Goal: Information Seeking & Learning: Learn about a topic

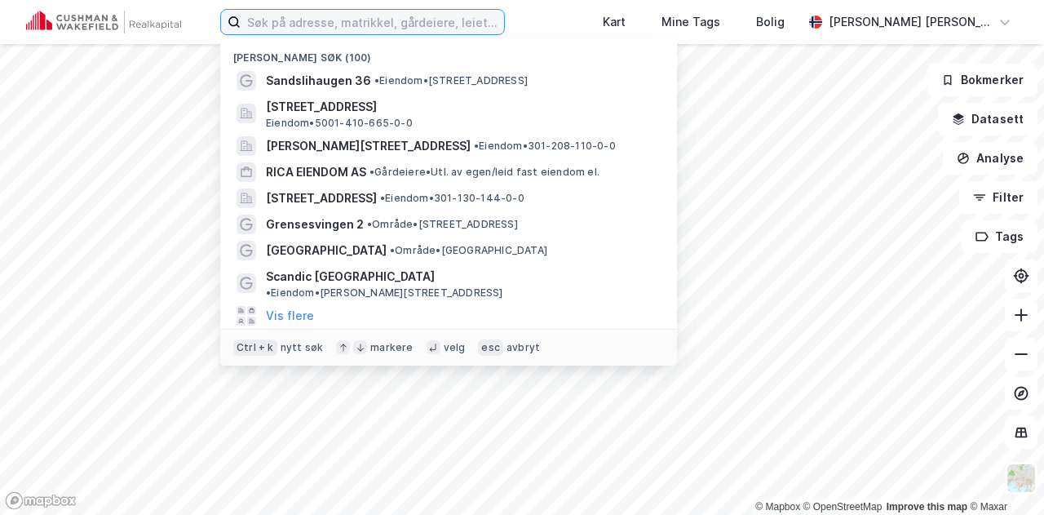
click at [501, 23] on input at bounding box center [372, 22] width 263 height 24
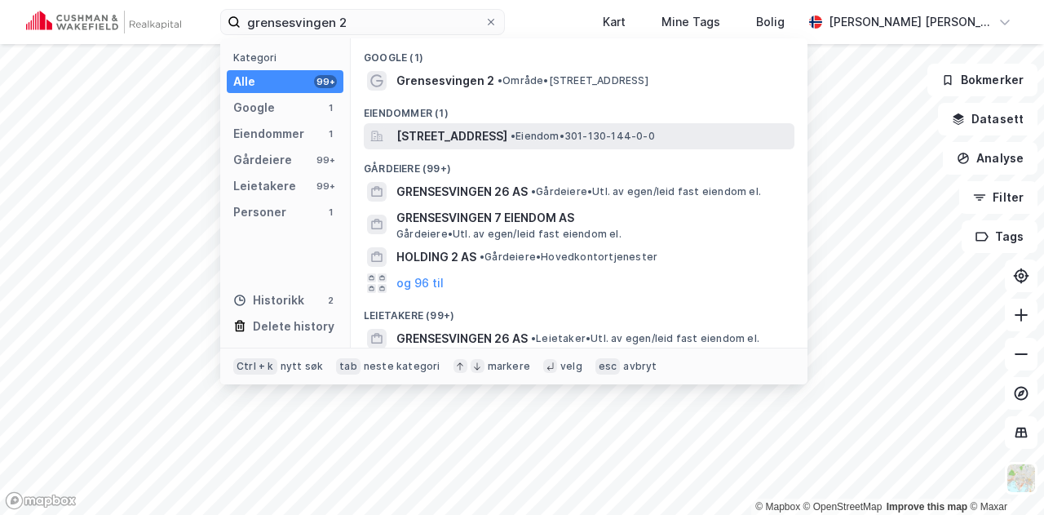
click at [507, 131] on span "[STREET_ADDRESS]" at bounding box center [451, 136] width 111 height 20
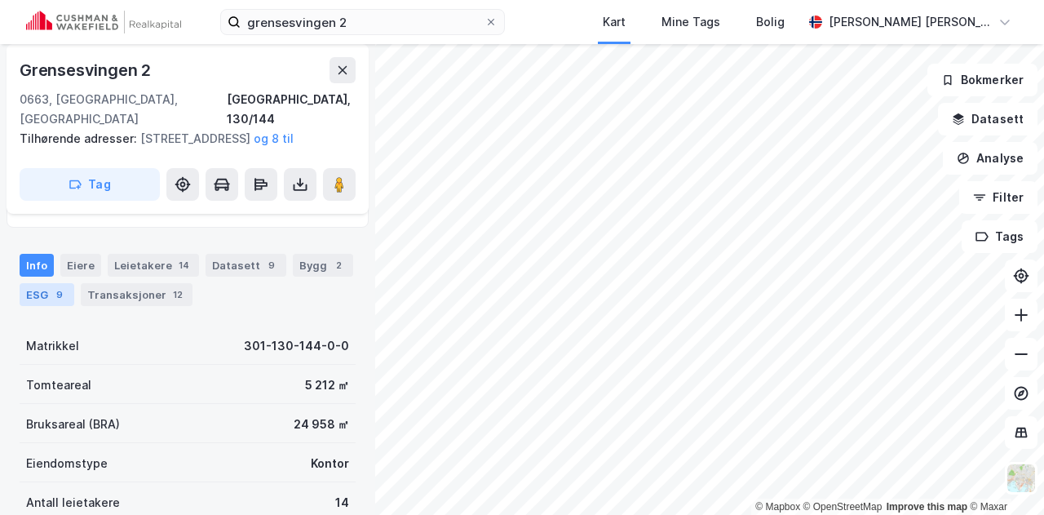
click at [57, 300] on div "9" at bounding box center [59, 294] width 16 height 16
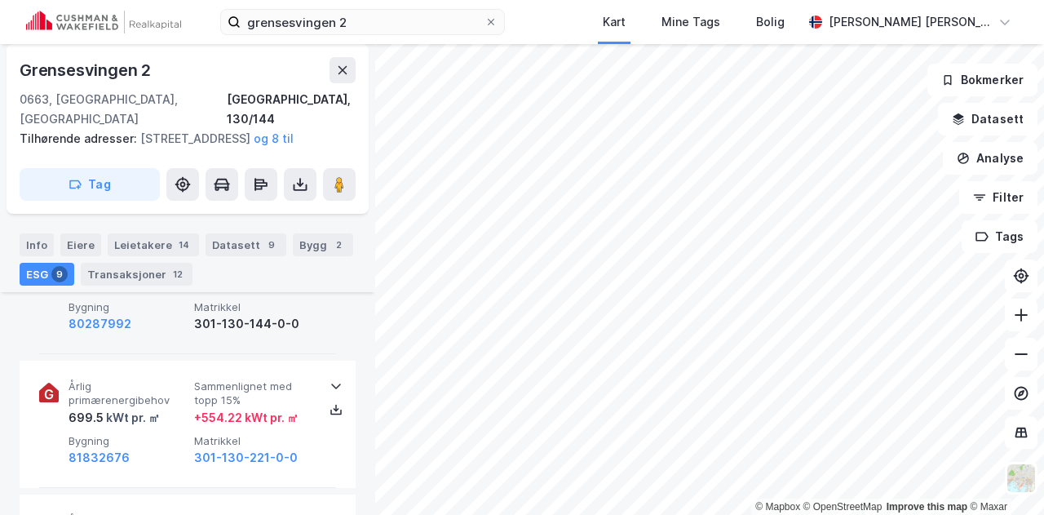
scroll to position [1305, 0]
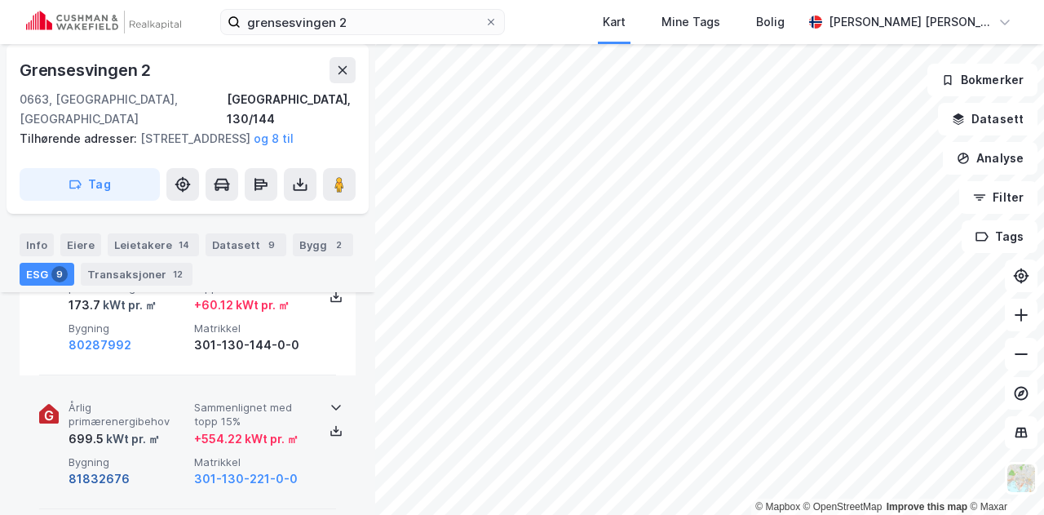
click at [113, 474] on button "81832676" at bounding box center [99, 479] width 61 height 20
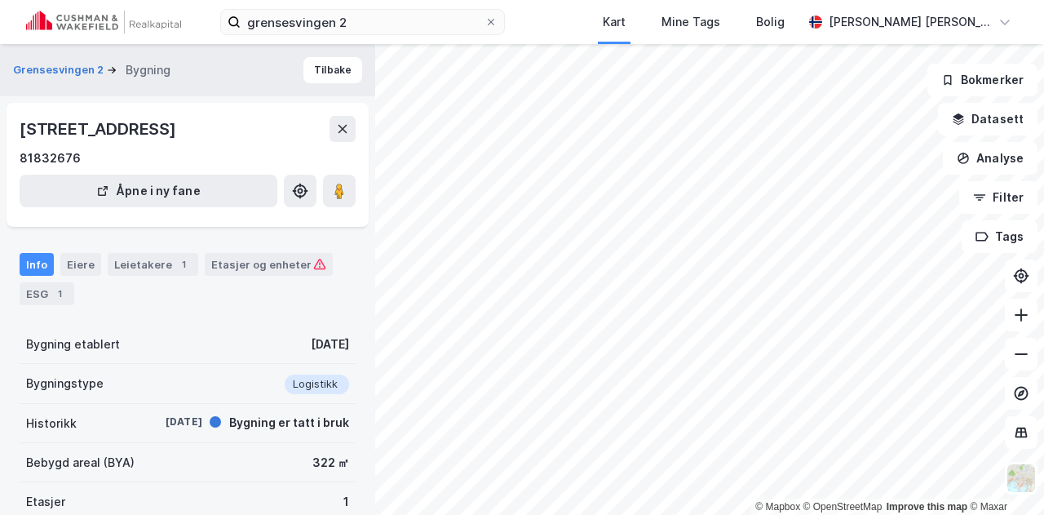
scroll to position [107, 0]
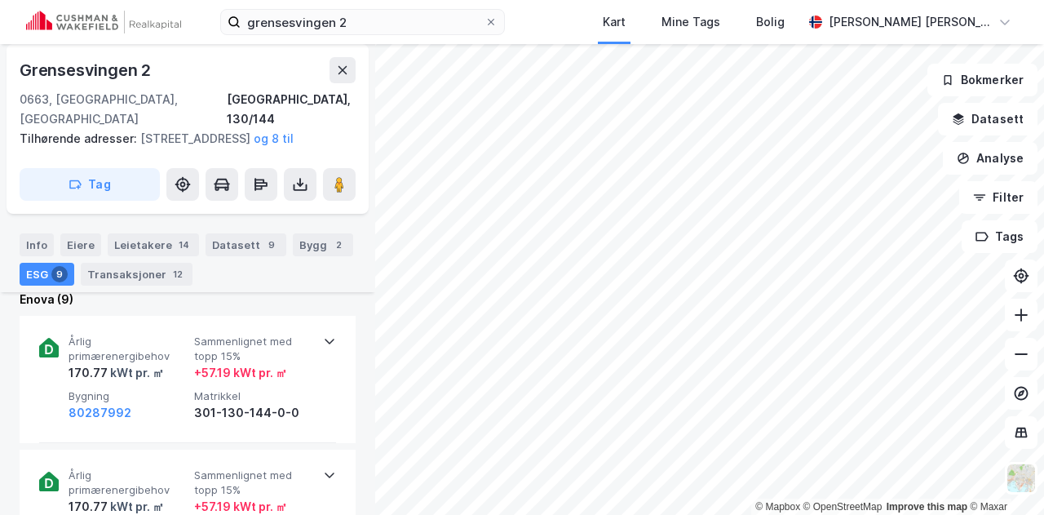
scroll to position [596, 0]
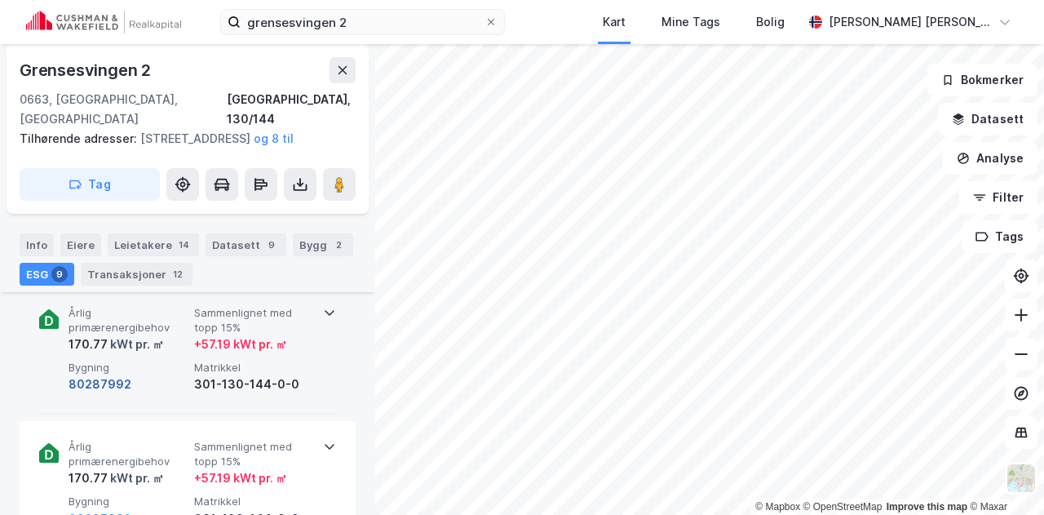
click at [108, 383] on button "80287992" at bounding box center [100, 384] width 63 height 20
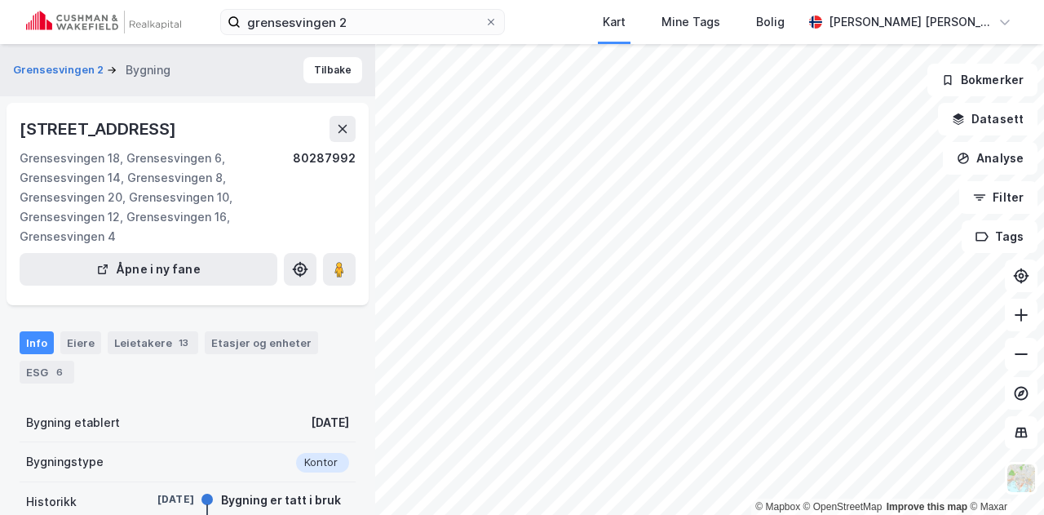
scroll to position [271, 0]
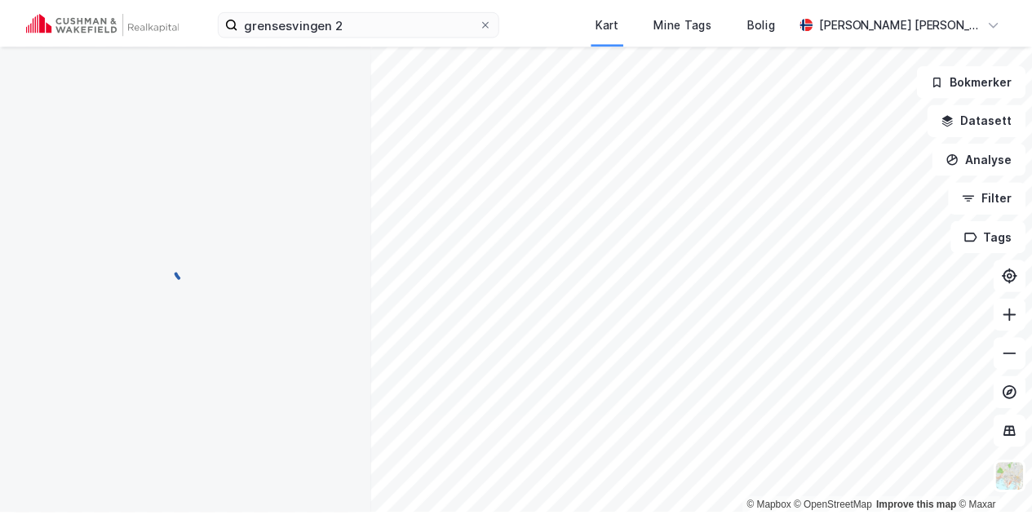
scroll to position [271, 0]
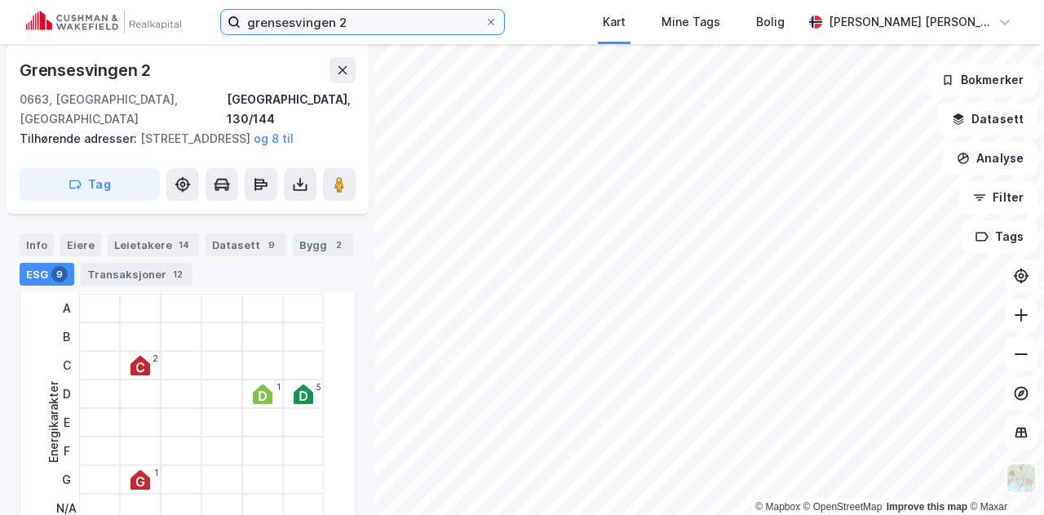
click at [390, 24] on input "grensesvingen 2" at bounding box center [363, 22] width 244 height 24
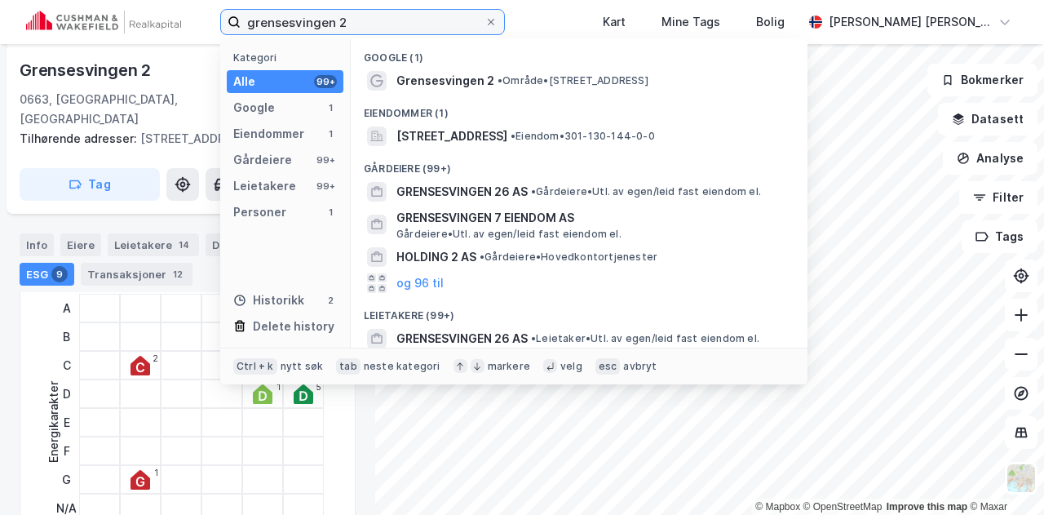
click at [390, 24] on input "grensesvingen 2" at bounding box center [363, 22] width 244 height 24
type input "knud holms gade 8"
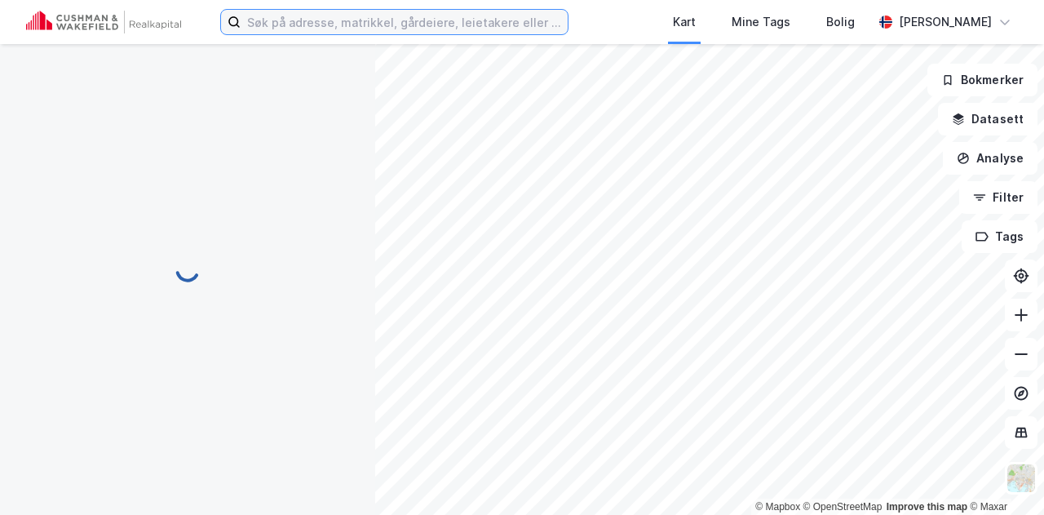
click at [398, 13] on input at bounding box center [404, 22] width 327 height 24
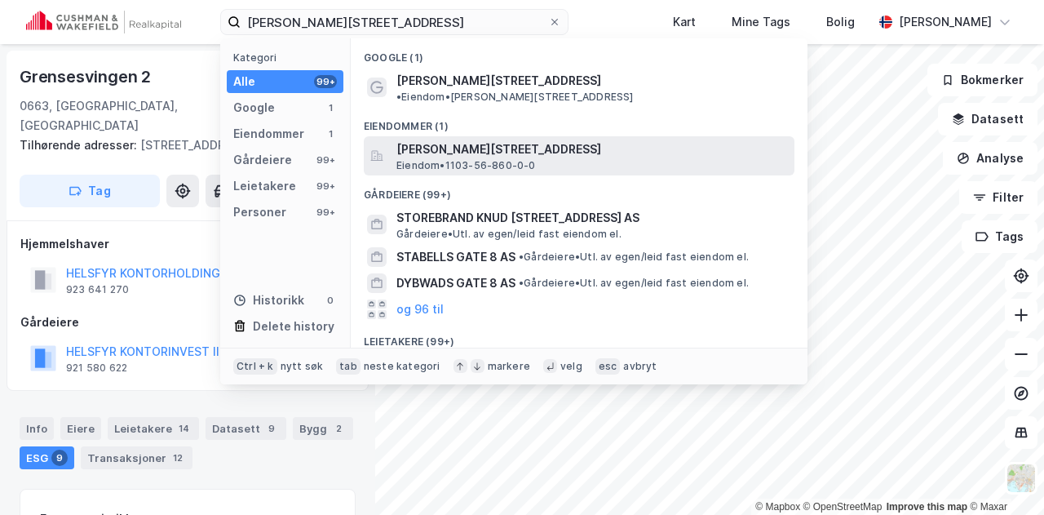
click at [479, 143] on span "[PERSON_NAME][STREET_ADDRESS]" at bounding box center [592, 149] width 392 height 20
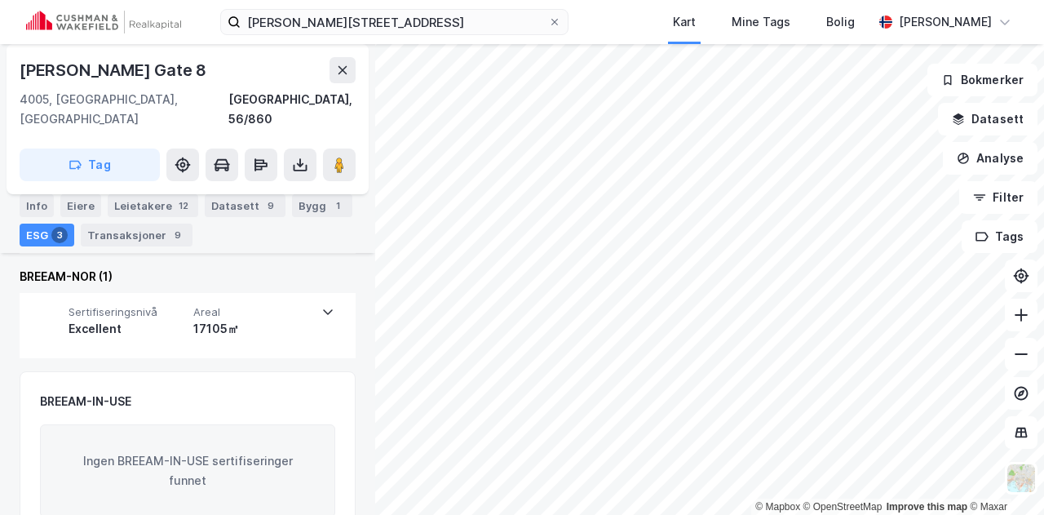
scroll to position [480, 0]
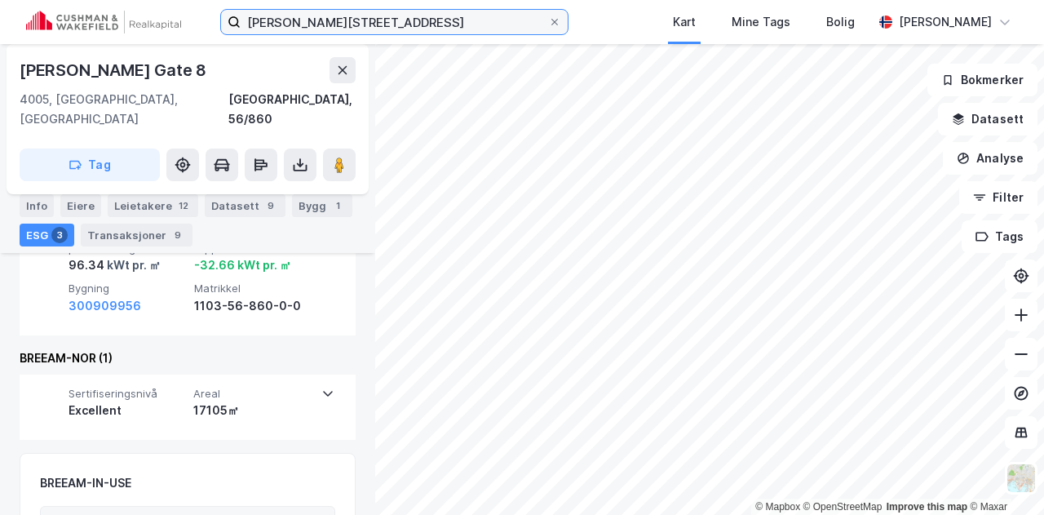
click at [467, 27] on input "[PERSON_NAME][STREET_ADDRESS]" at bounding box center [395, 22] width 308 height 24
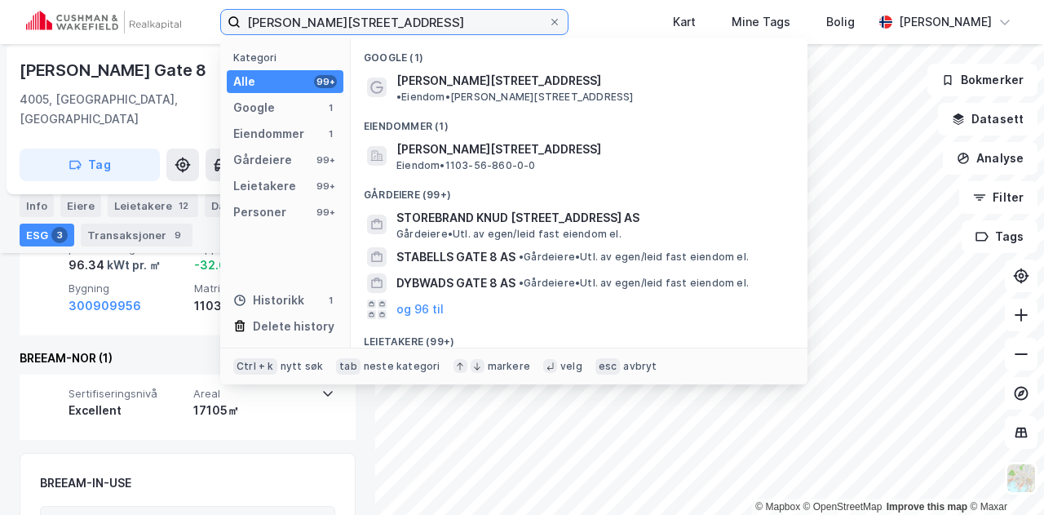
click at [467, 27] on input "[PERSON_NAME][STREET_ADDRESS]" at bounding box center [395, 22] width 308 height 24
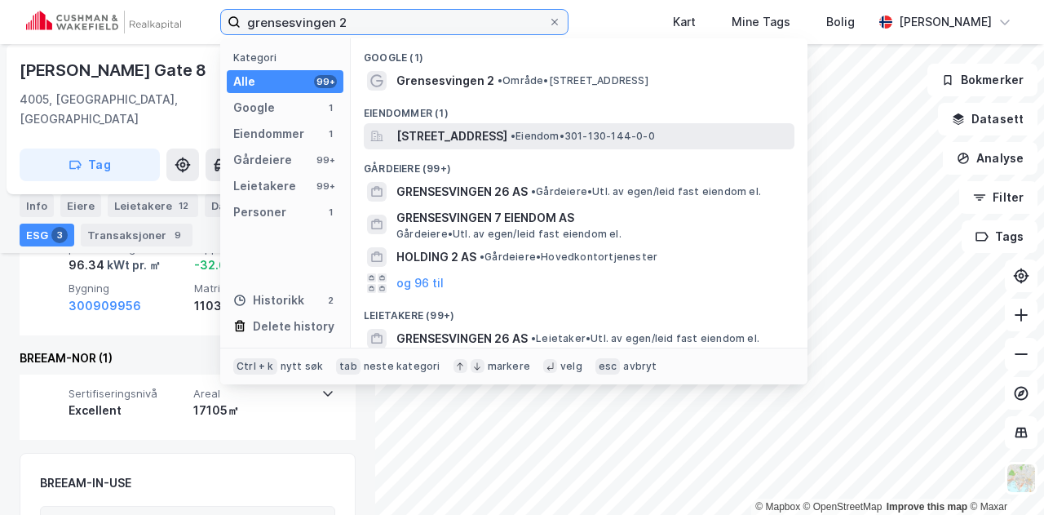
type input "grensesvingen 2"
click at [507, 130] on span "[STREET_ADDRESS]" at bounding box center [451, 136] width 111 height 20
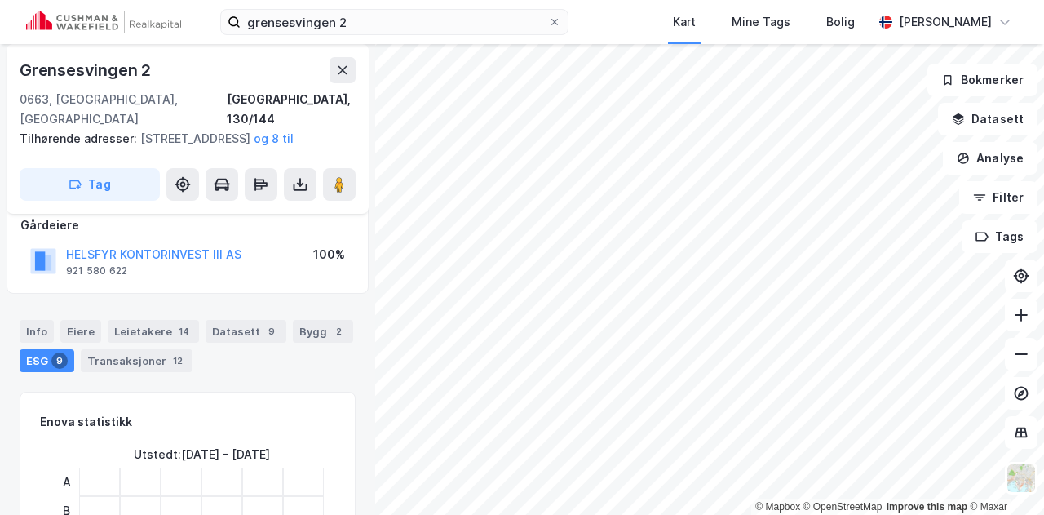
scroll to position [179, 0]
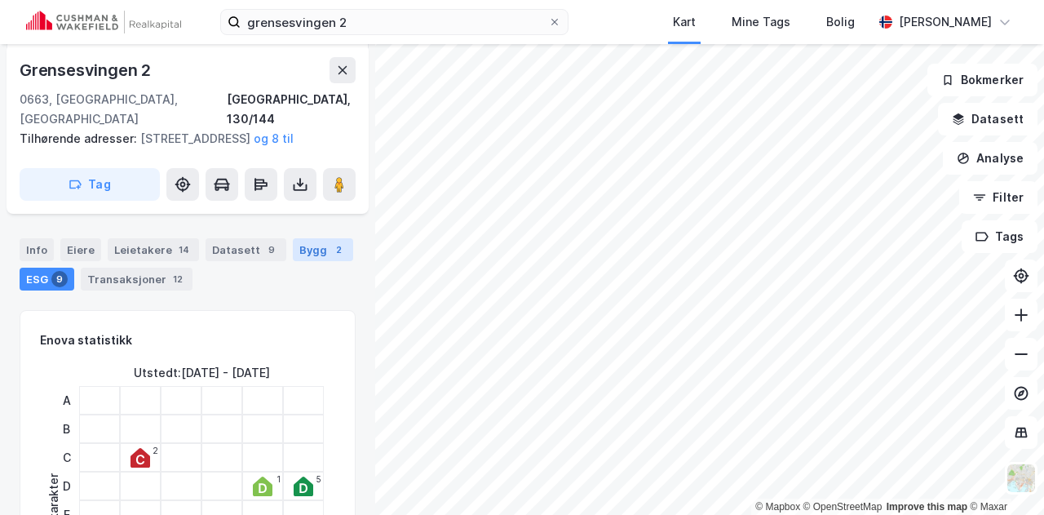
click at [306, 244] on div "Bygg 2" at bounding box center [323, 249] width 60 height 23
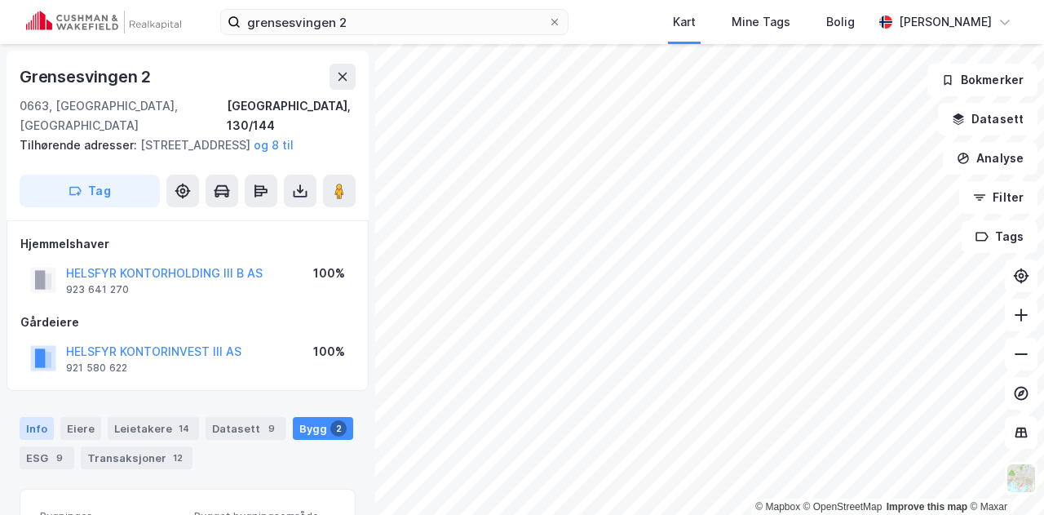
click at [28, 423] on div "Info" at bounding box center [37, 428] width 34 height 23
